Goal: Find specific page/section: Find specific page/section

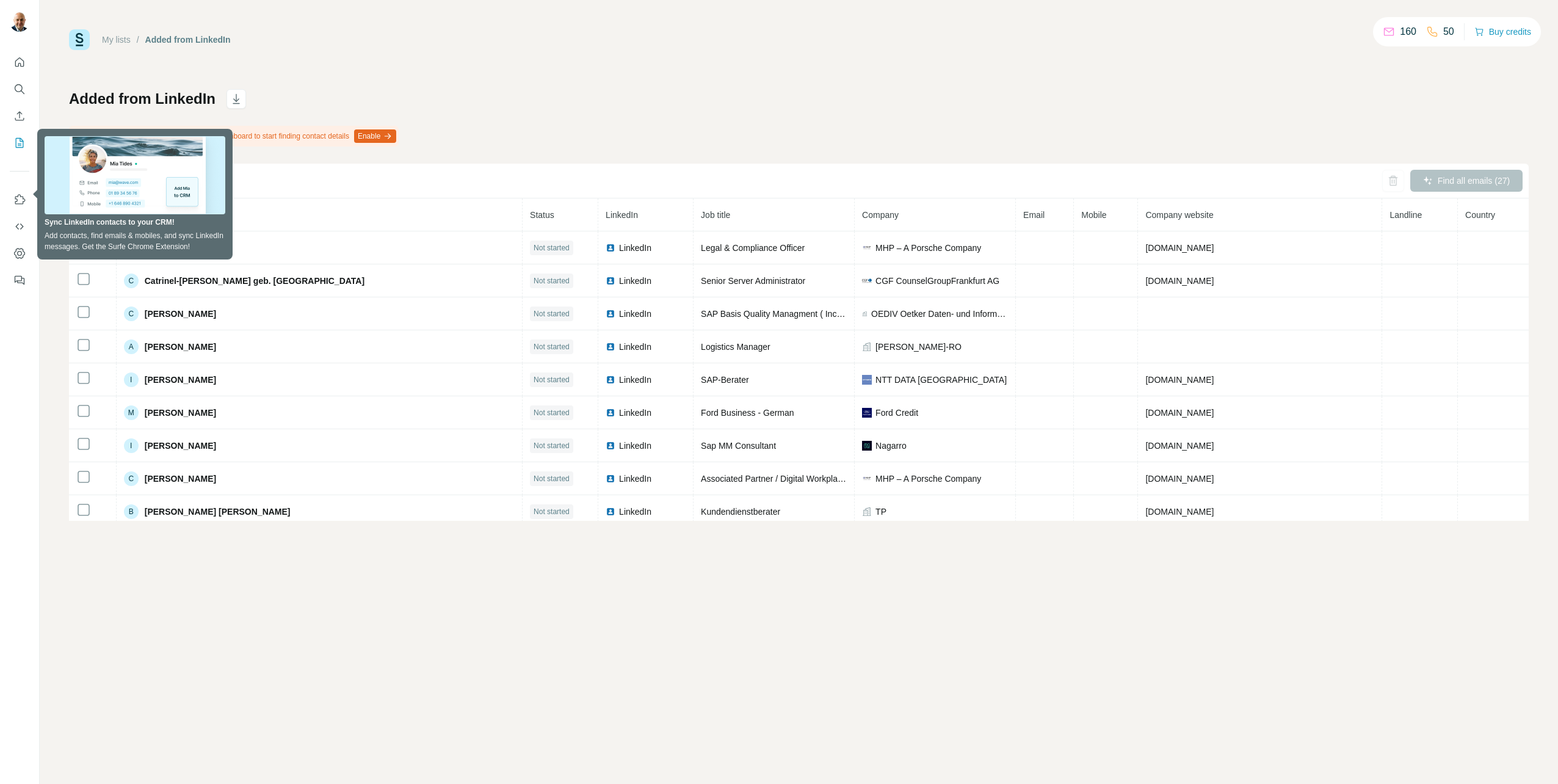
click at [65, 371] on div "My lists / Added from LinkedIn 160 50 Buy credits Added from LinkedIn Enable th…" at bounding box center [800, 392] width 1519 height 784
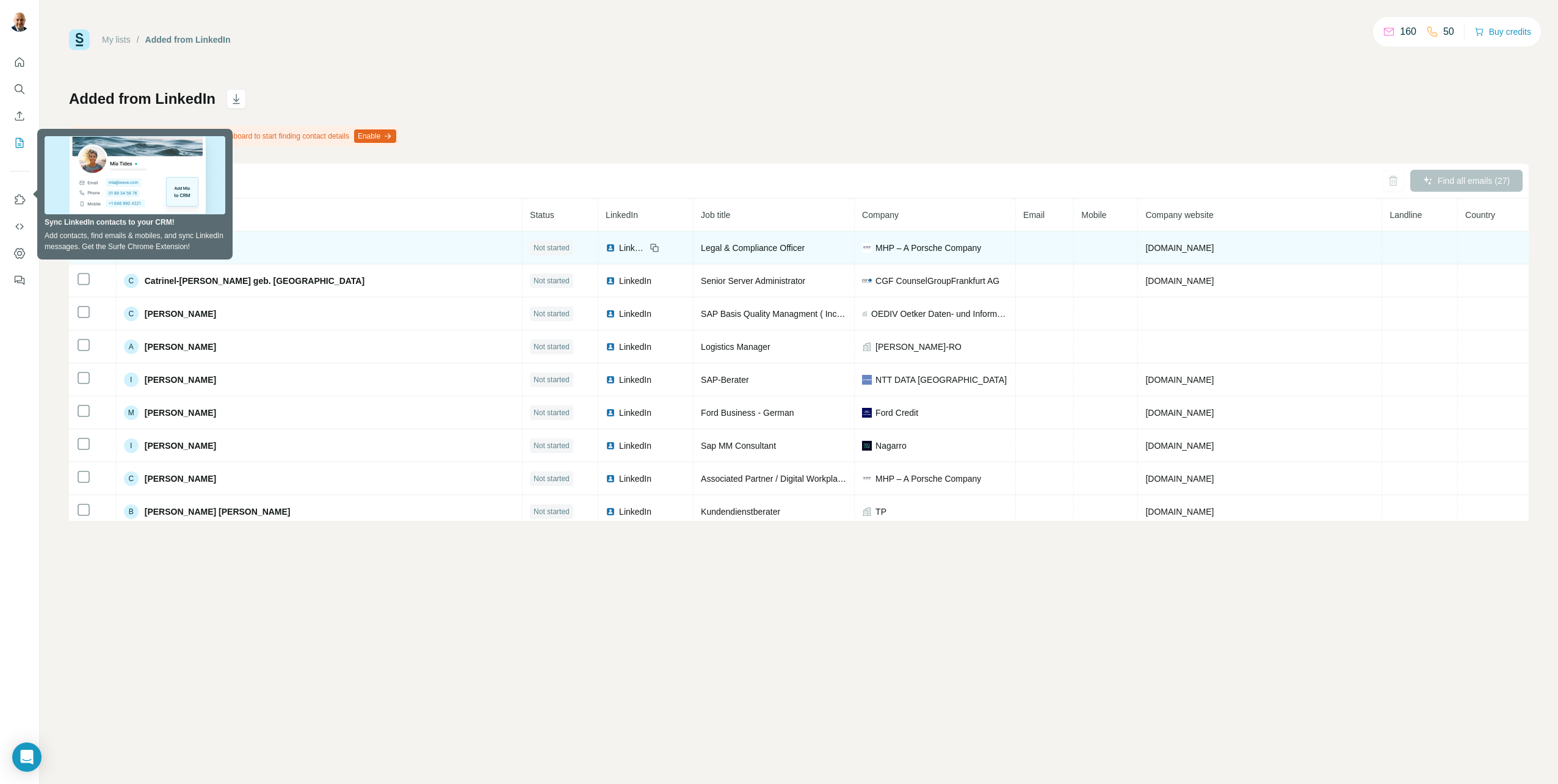
click at [110, 237] on td at bounding box center [93, 247] width 48 height 33
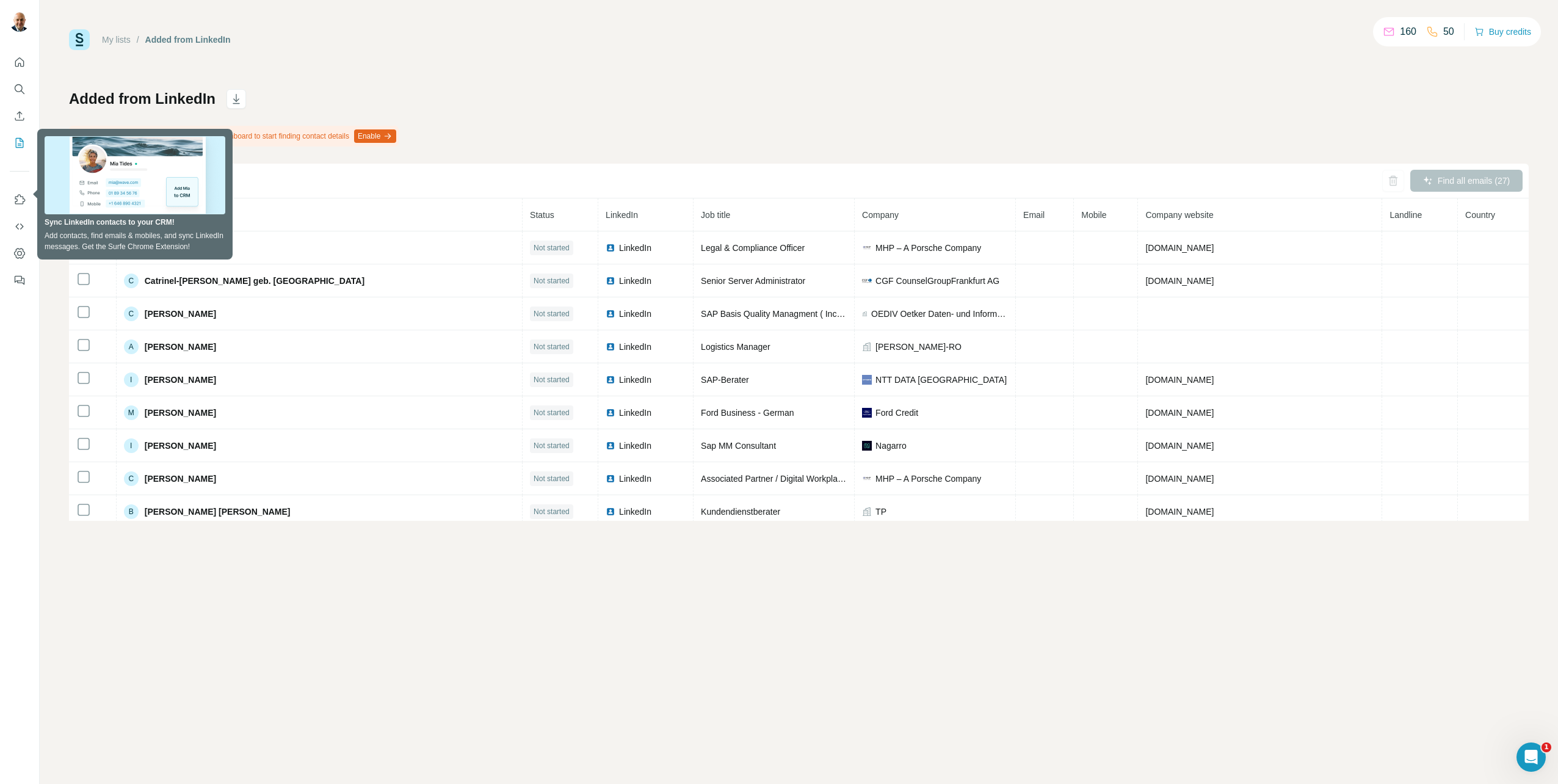
click at [527, 112] on div "Added from LinkedIn Enable the enrichment setting in your Surfe Dashboard to st…" at bounding box center [799, 305] width 1460 height 432
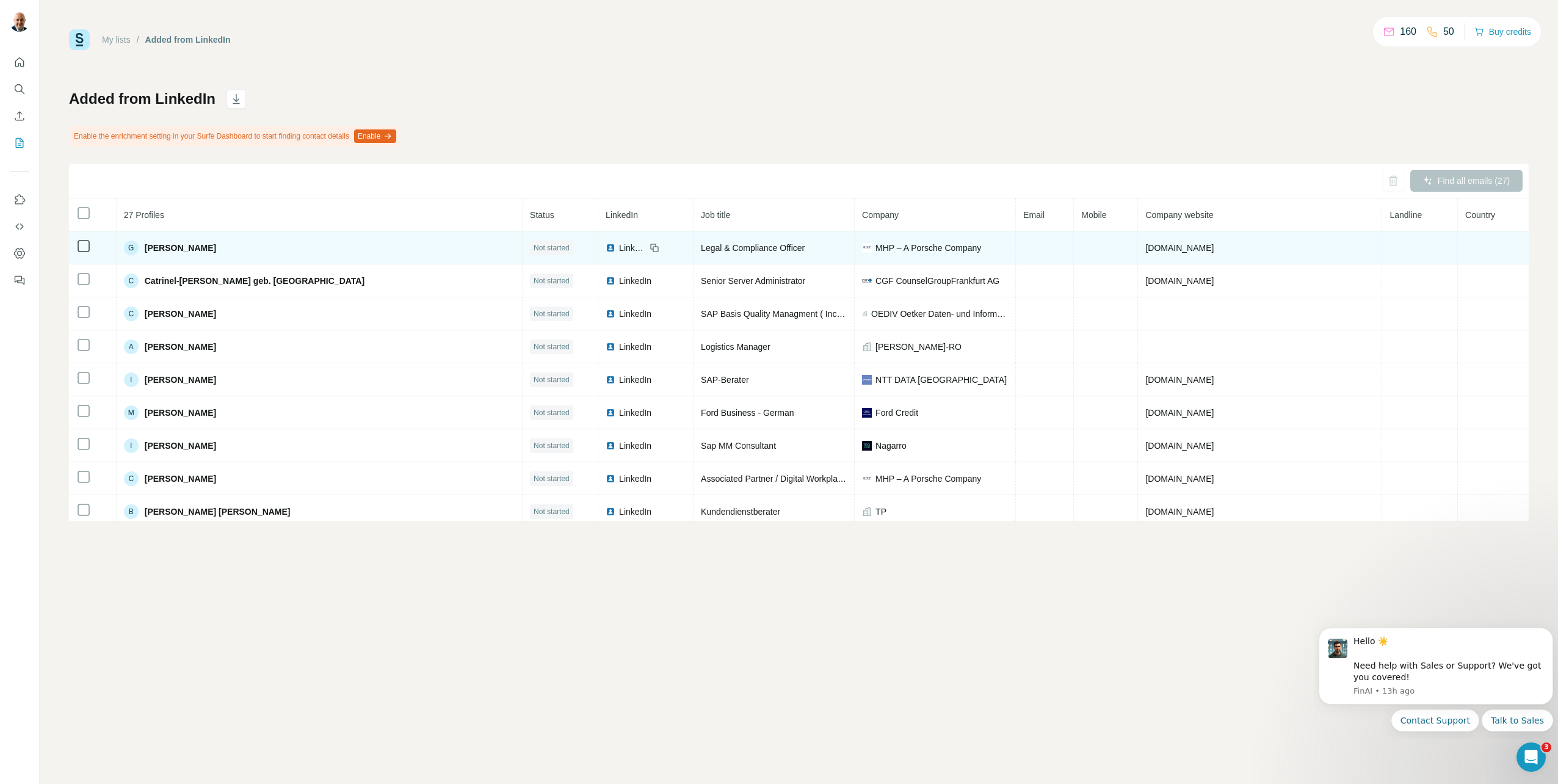
click at [534, 244] on span "Not started" at bounding box center [552, 248] width 36 height 11
click at [534, 249] on span "Not started" at bounding box center [552, 248] width 36 height 11
click at [183, 250] on span "[PERSON_NAME]" at bounding box center [181, 247] width 72 height 12
click at [225, 244] on div "G [PERSON_NAME]" at bounding box center [319, 247] width 391 height 14
click at [534, 251] on span "Not started" at bounding box center [552, 248] width 36 height 11
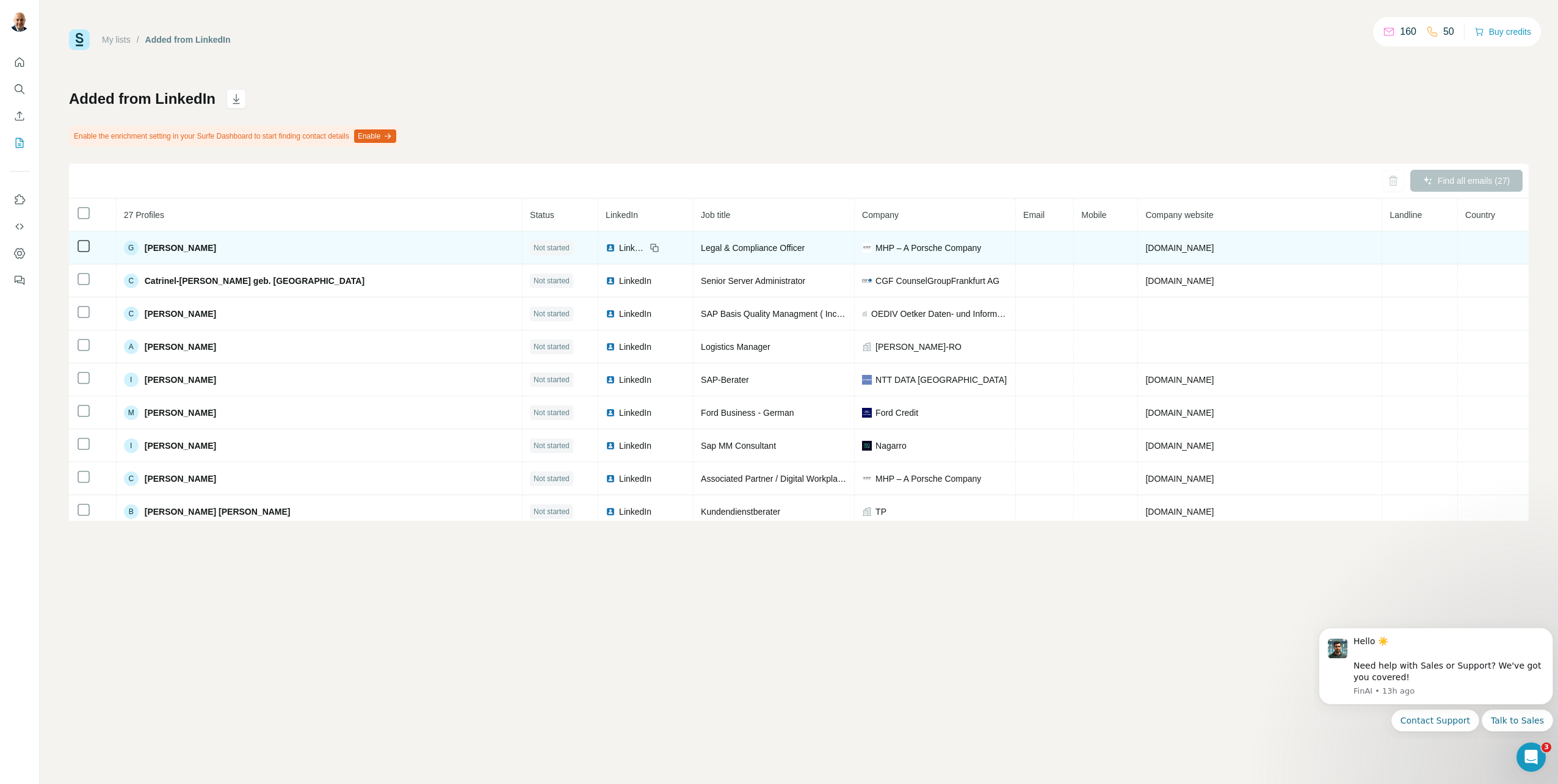
drag, startPoint x: 496, startPoint y: 248, endPoint x: 318, endPoint y: 255, distance: 178.1
click at [318, 255] on div "G [PERSON_NAME]" at bounding box center [319, 247] width 391 height 14
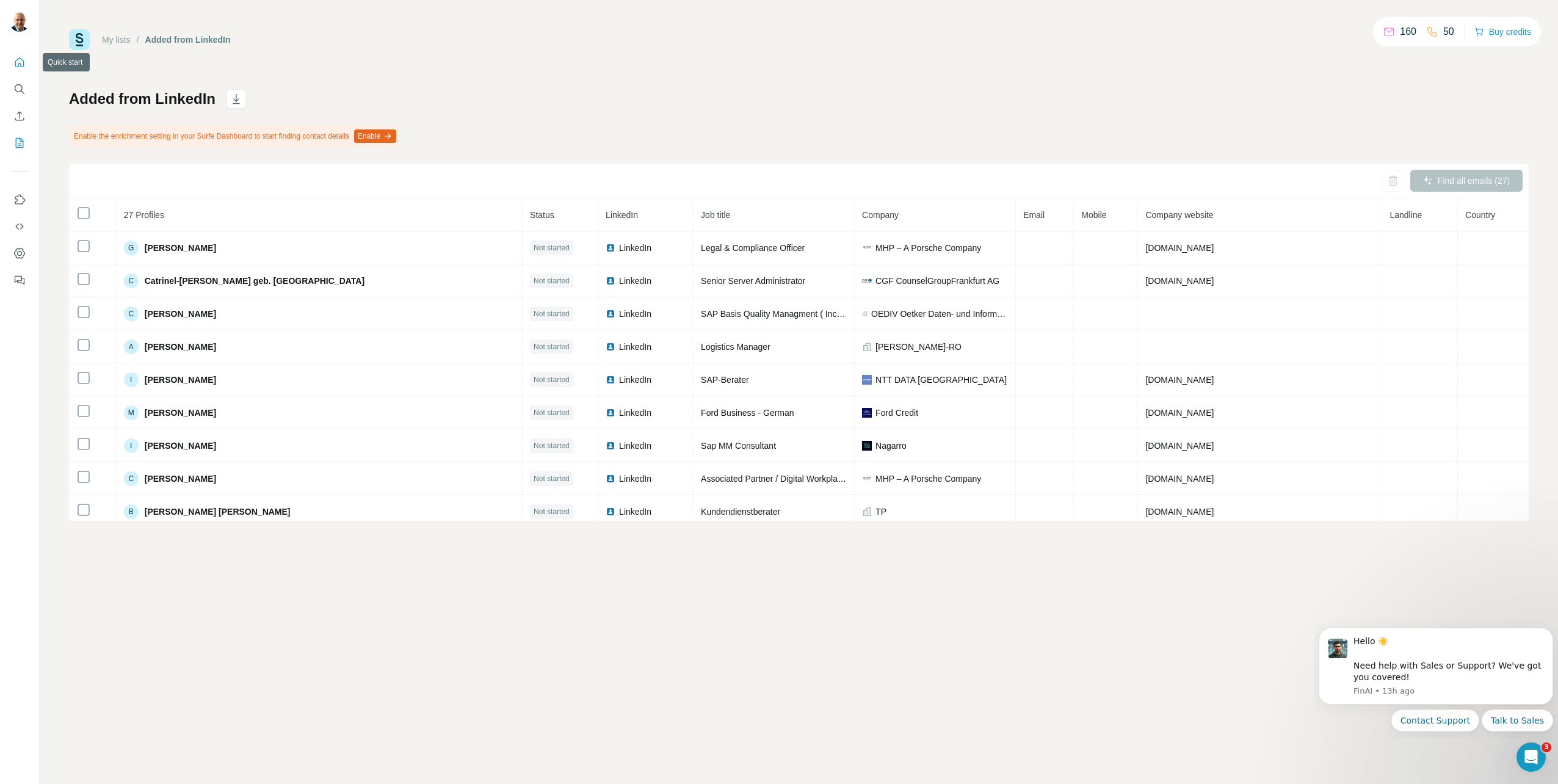
click at [17, 62] on icon "Quick start" at bounding box center [19, 62] width 12 height 12
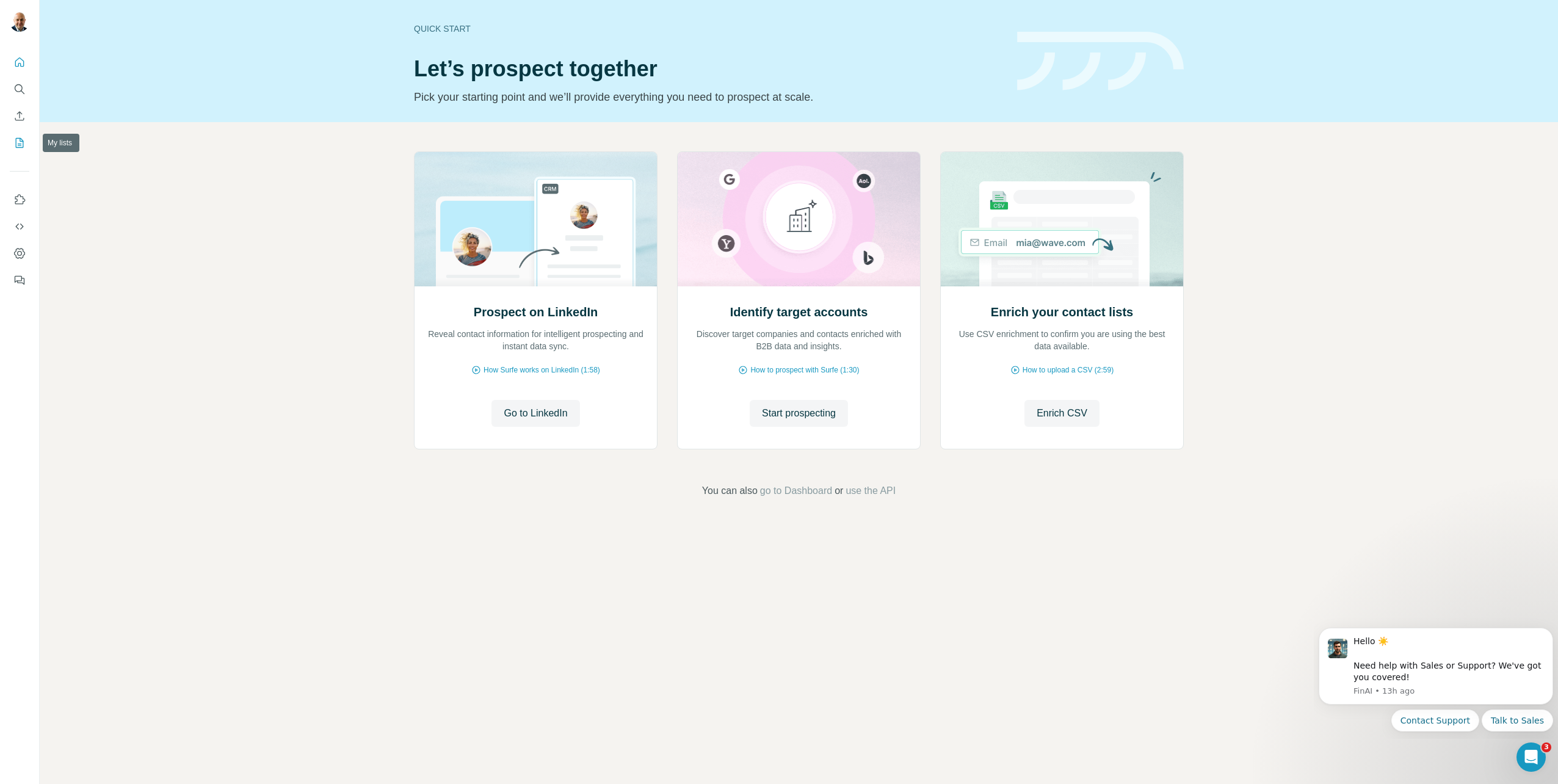
click at [16, 139] on icon "My lists" at bounding box center [19, 142] width 12 height 12
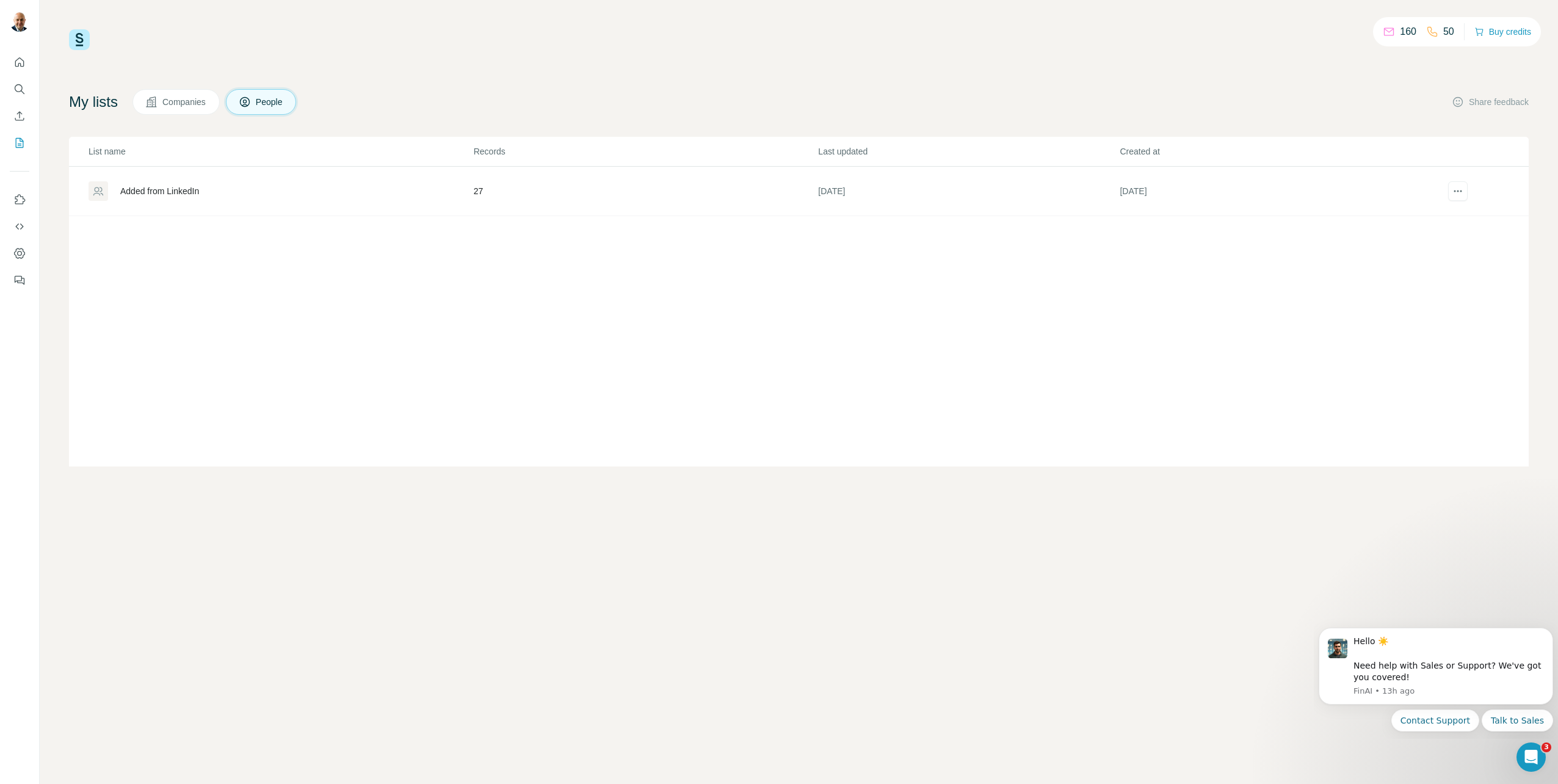
click at [163, 192] on div "Added from LinkedIn" at bounding box center [160, 191] width 78 height 12
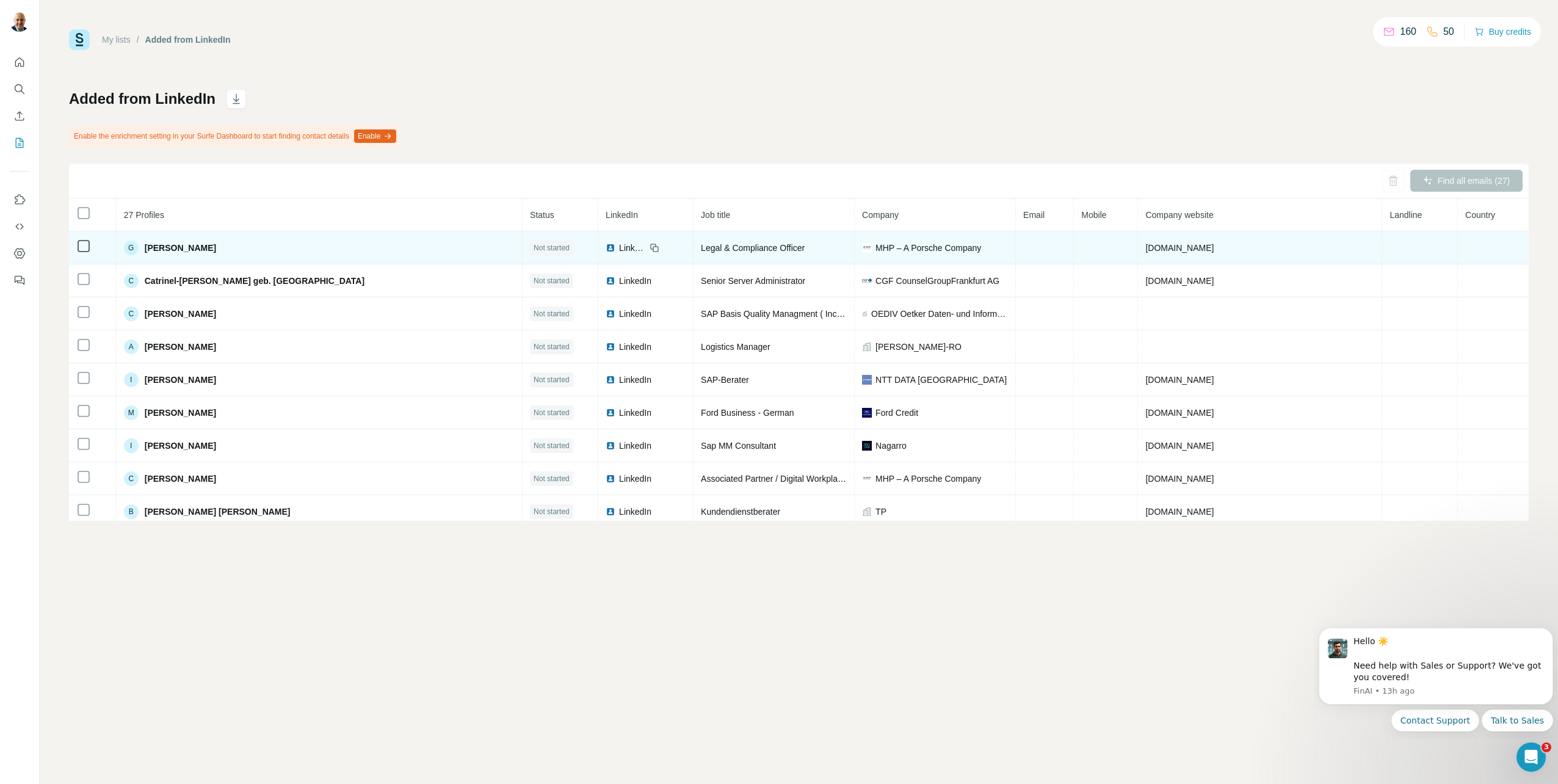
click at [177, 248] on span "[PERSON_NAME]" at bounding box center [181, 247] width 72 height 12
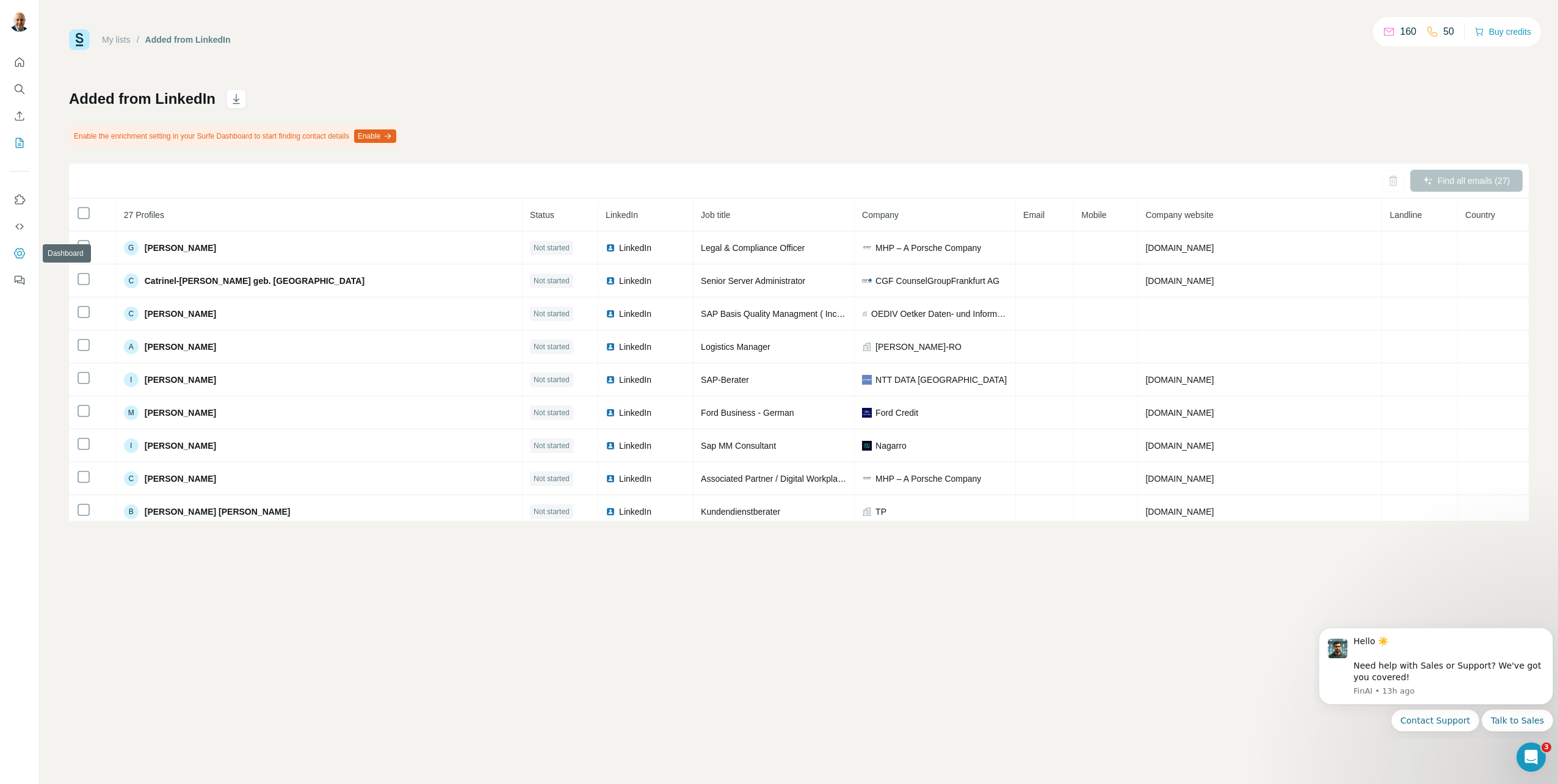
click at [16, 260] on button "Dashboard" at bounding box center [19, 253] width 19 height 22
